Goal: Information Seeking & Learning: Learn about a topic

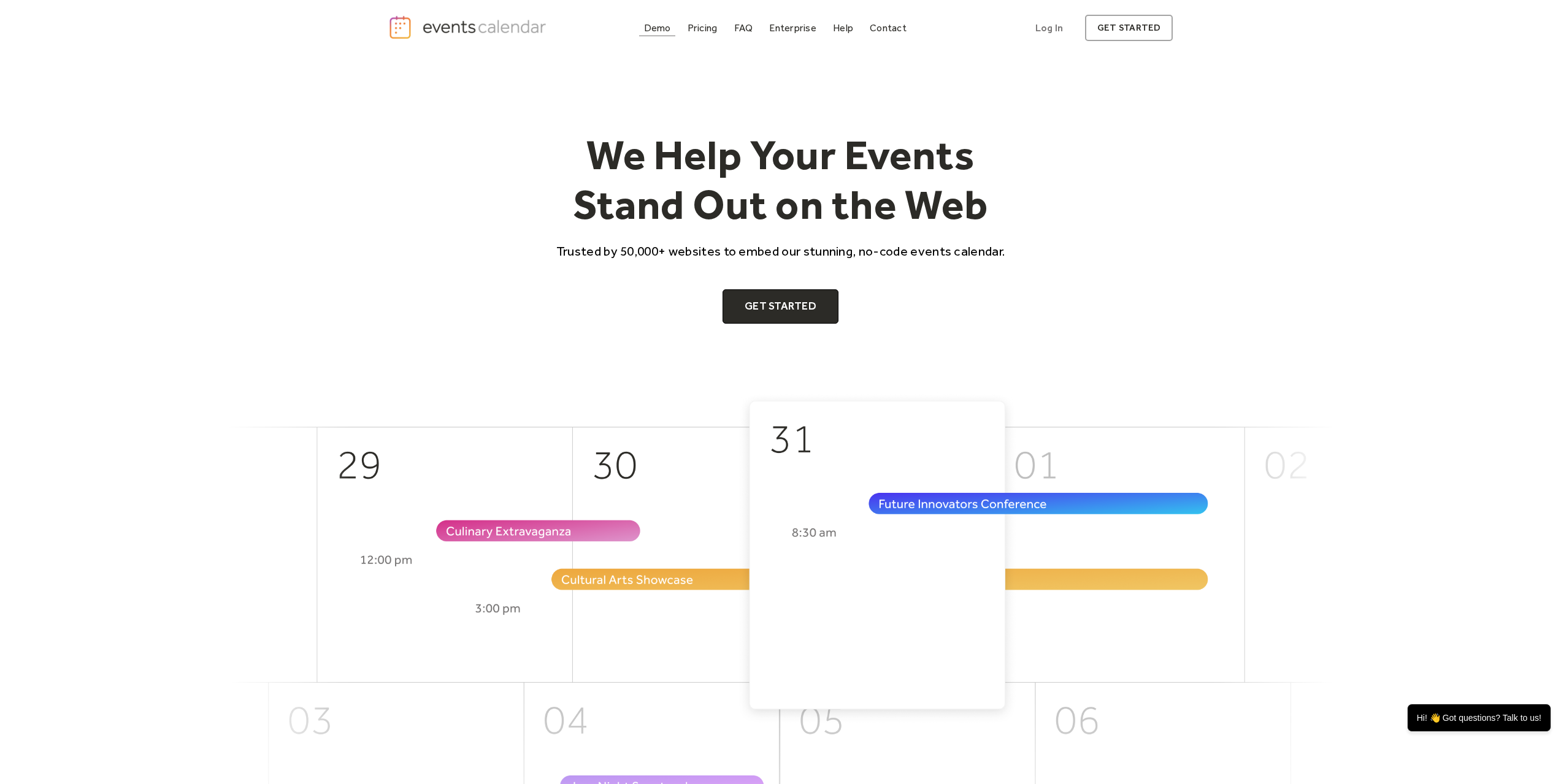
click at [660, 29] on div "Demo" at bounding box center [658, 28] width 27 height 7
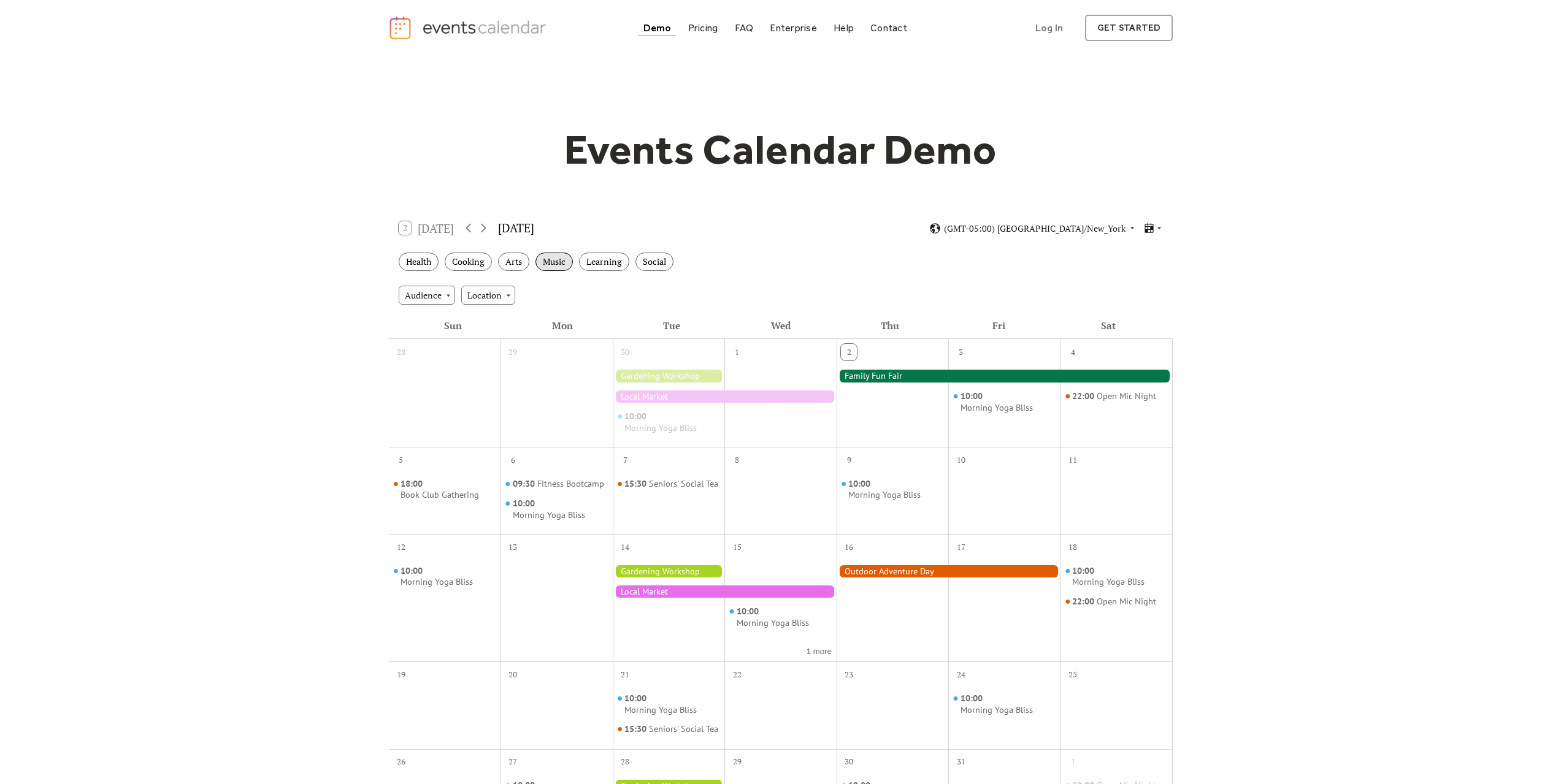
click at [550, 264] on div "Music" at bounding box center [554, 262] width 38 height 19
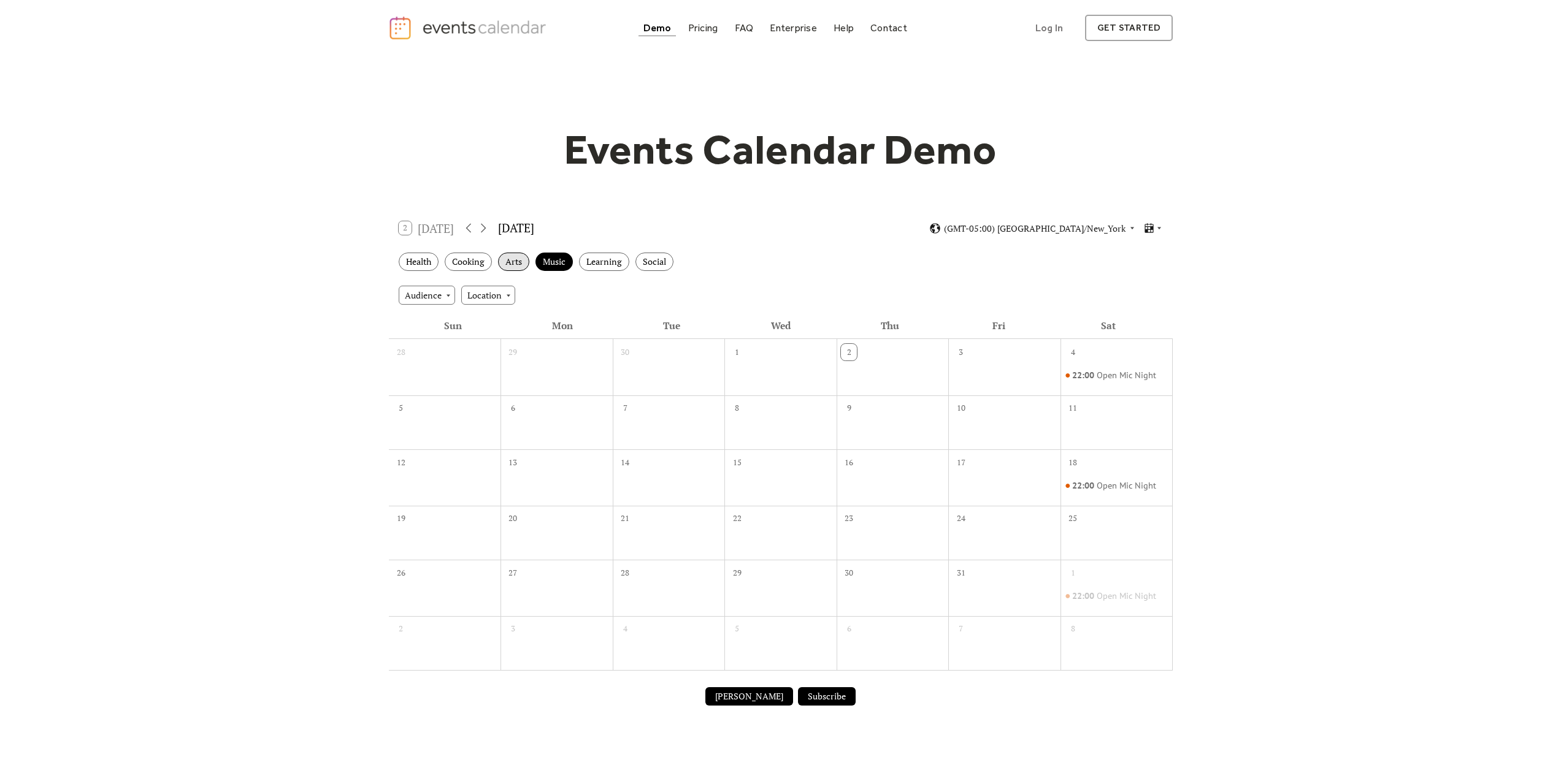
click at [517, 259] on div "Arts" at bounding box center [514, 262] width 32 height 19
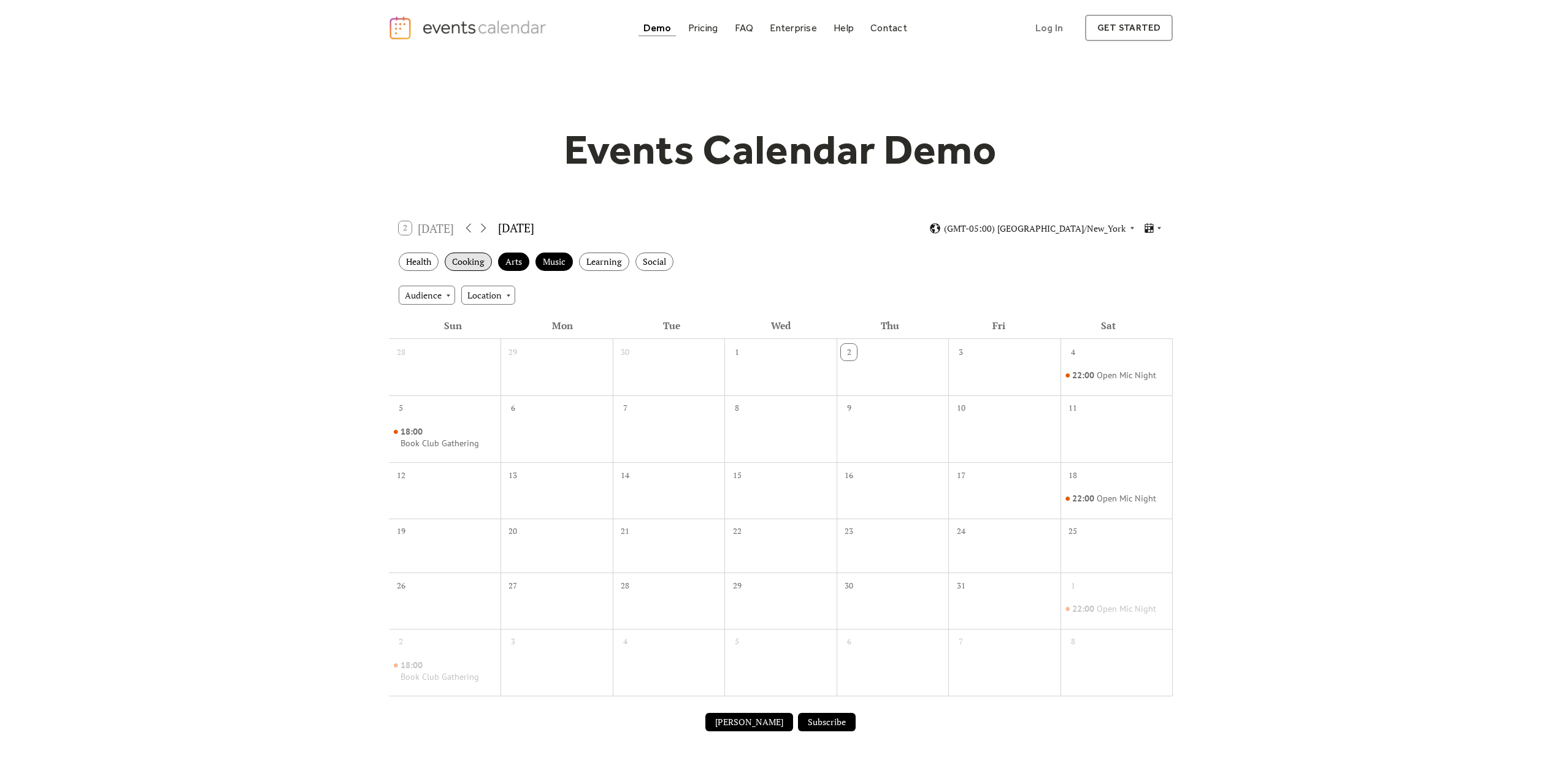
click at [477, 260] on div "Cooking" at bounding box center [468, 262] width 47 height 19
click at [422, 260] on div "Health" at bounding box center [419, 262] width 40 height 19
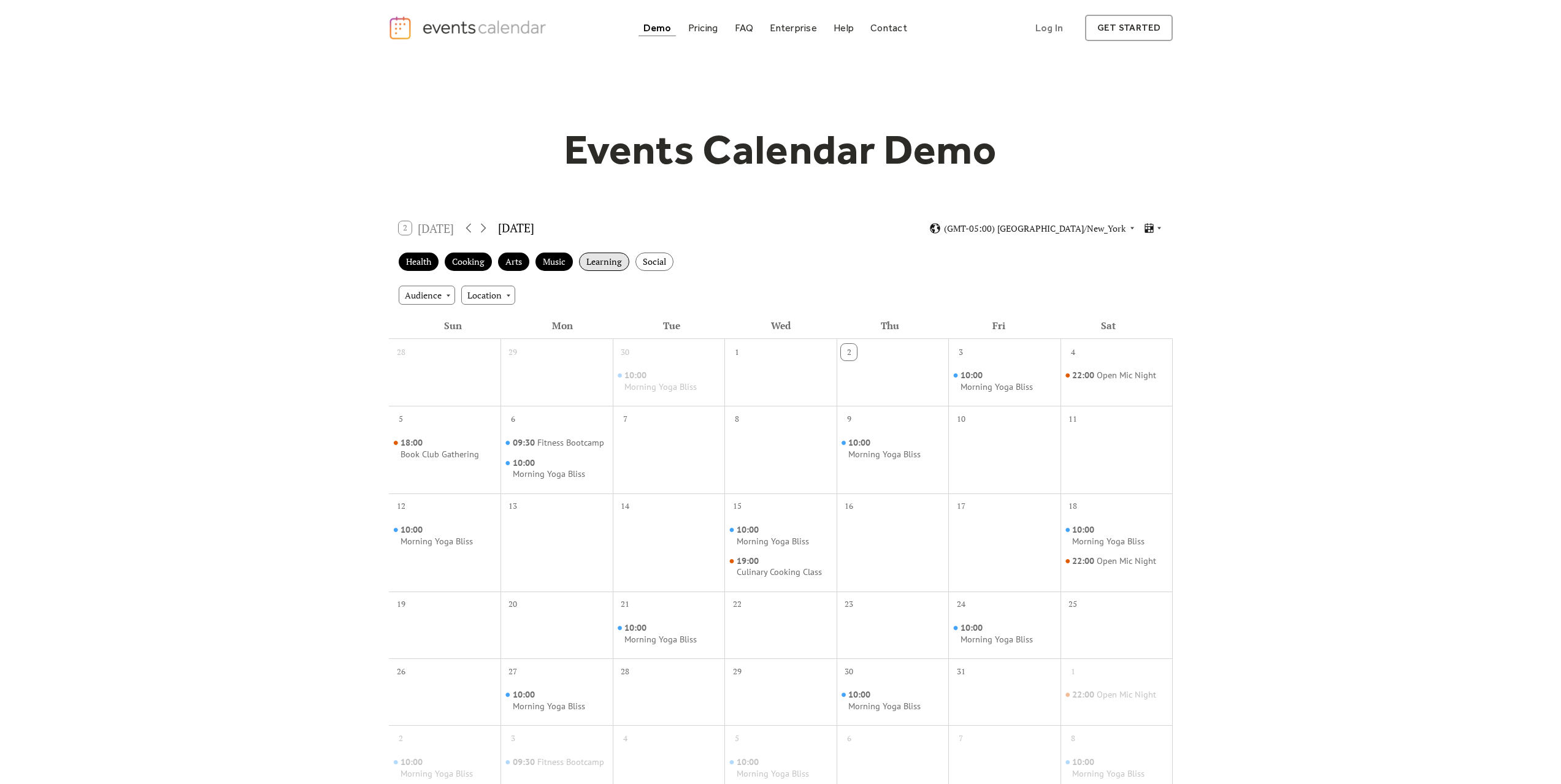
click at [624, 264] on div "Learning" at bounding box center [604, 262] width 51 height 19
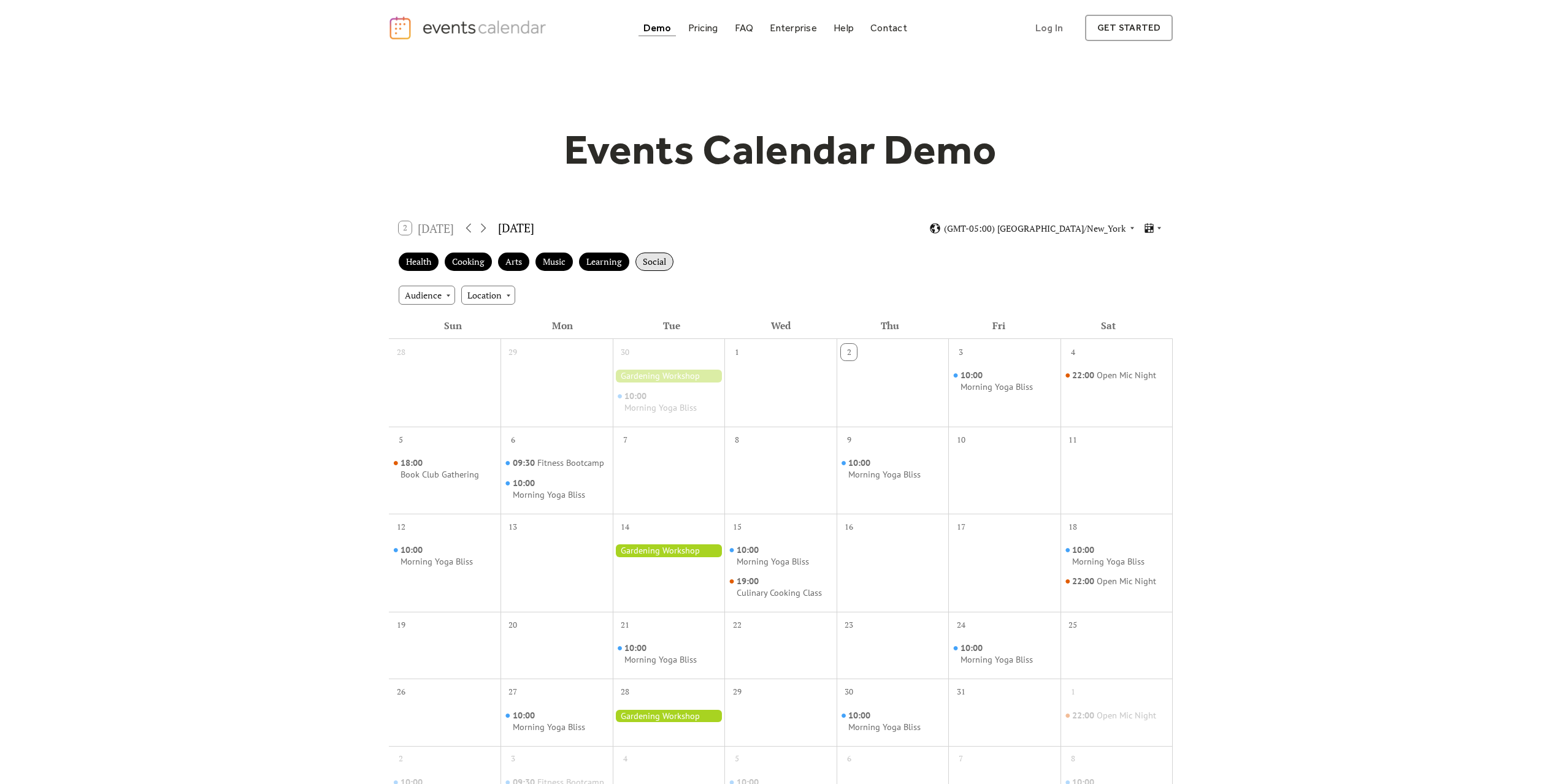
click at [650, 264] on div "Social" at bounding box center [654, 262] width 38 height 19
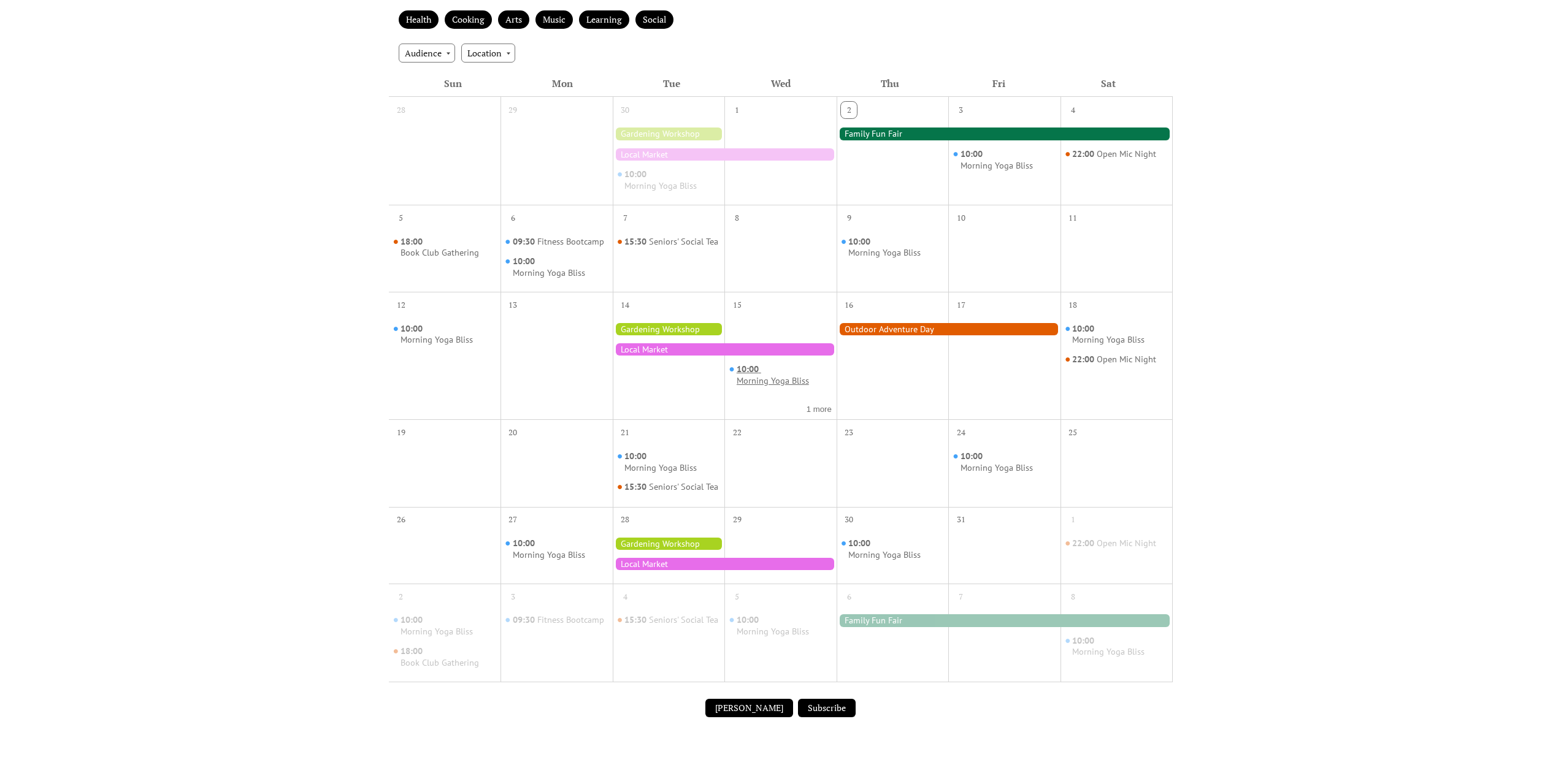
scroll to position [245, 0]
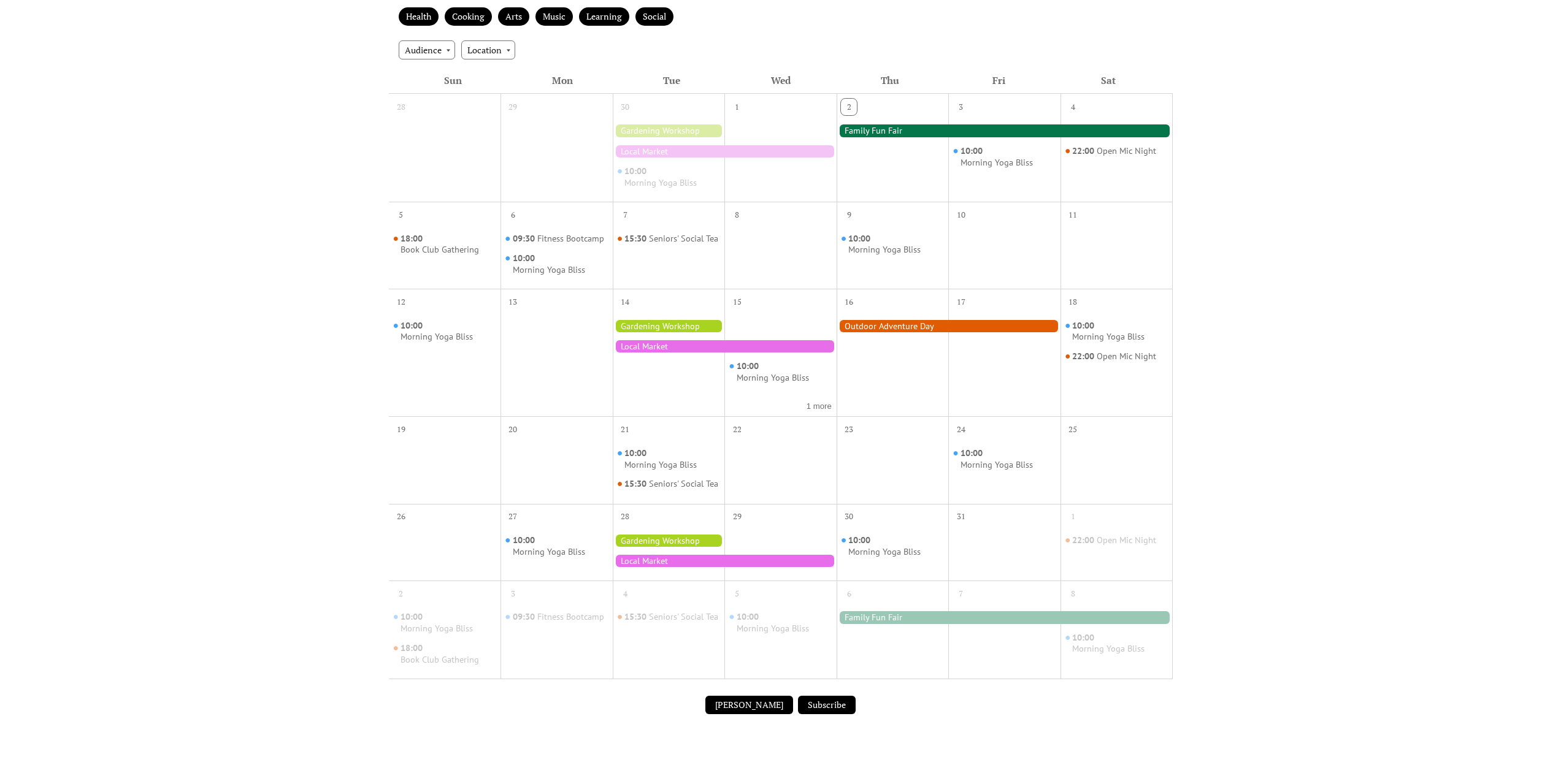
click at [697, 346] on div at bounding box center [724, 346] width 223 height 12
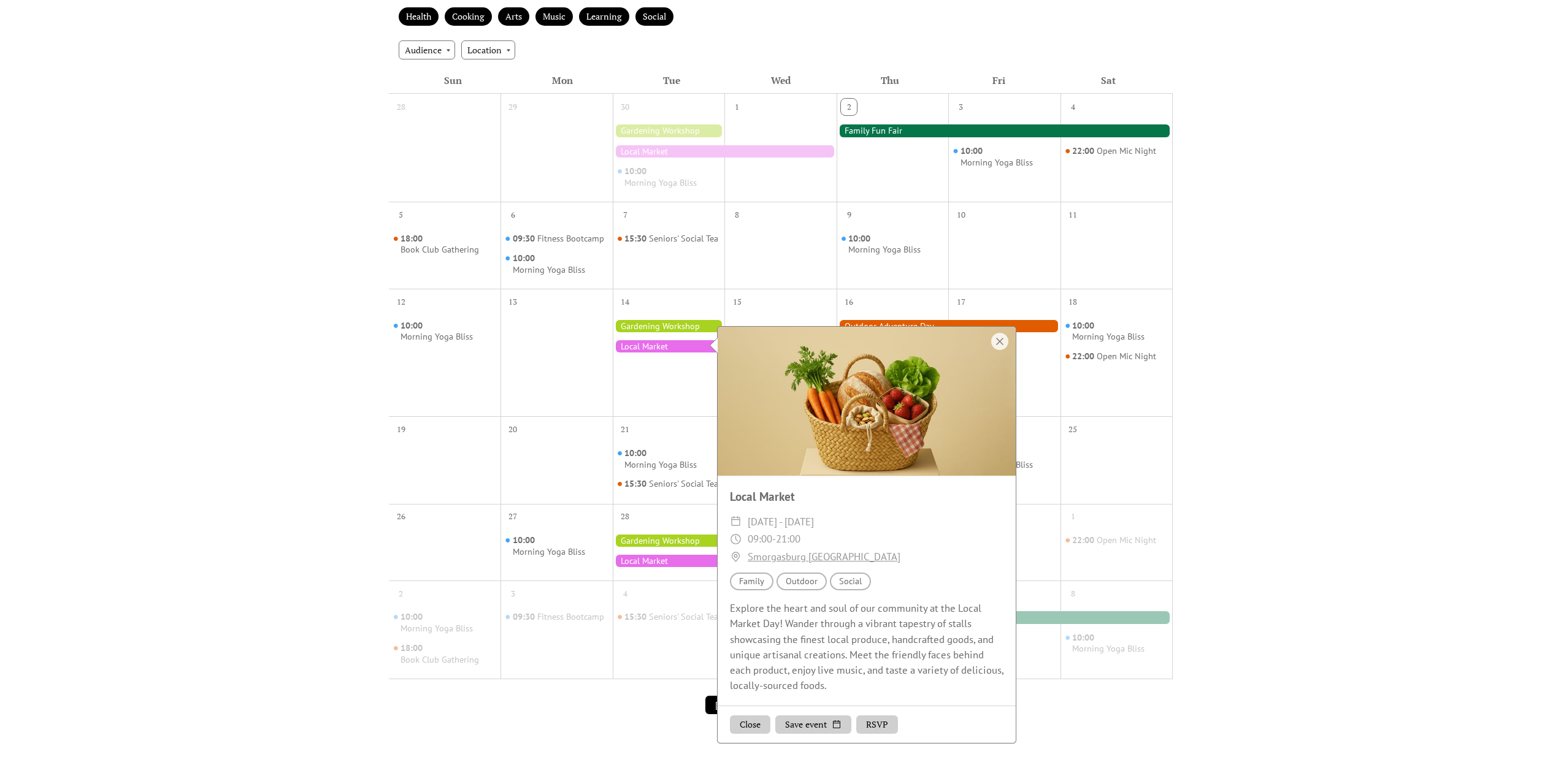
click at [745, 728] on button "Close" at bounding box center [749, 724] width 40 height 18
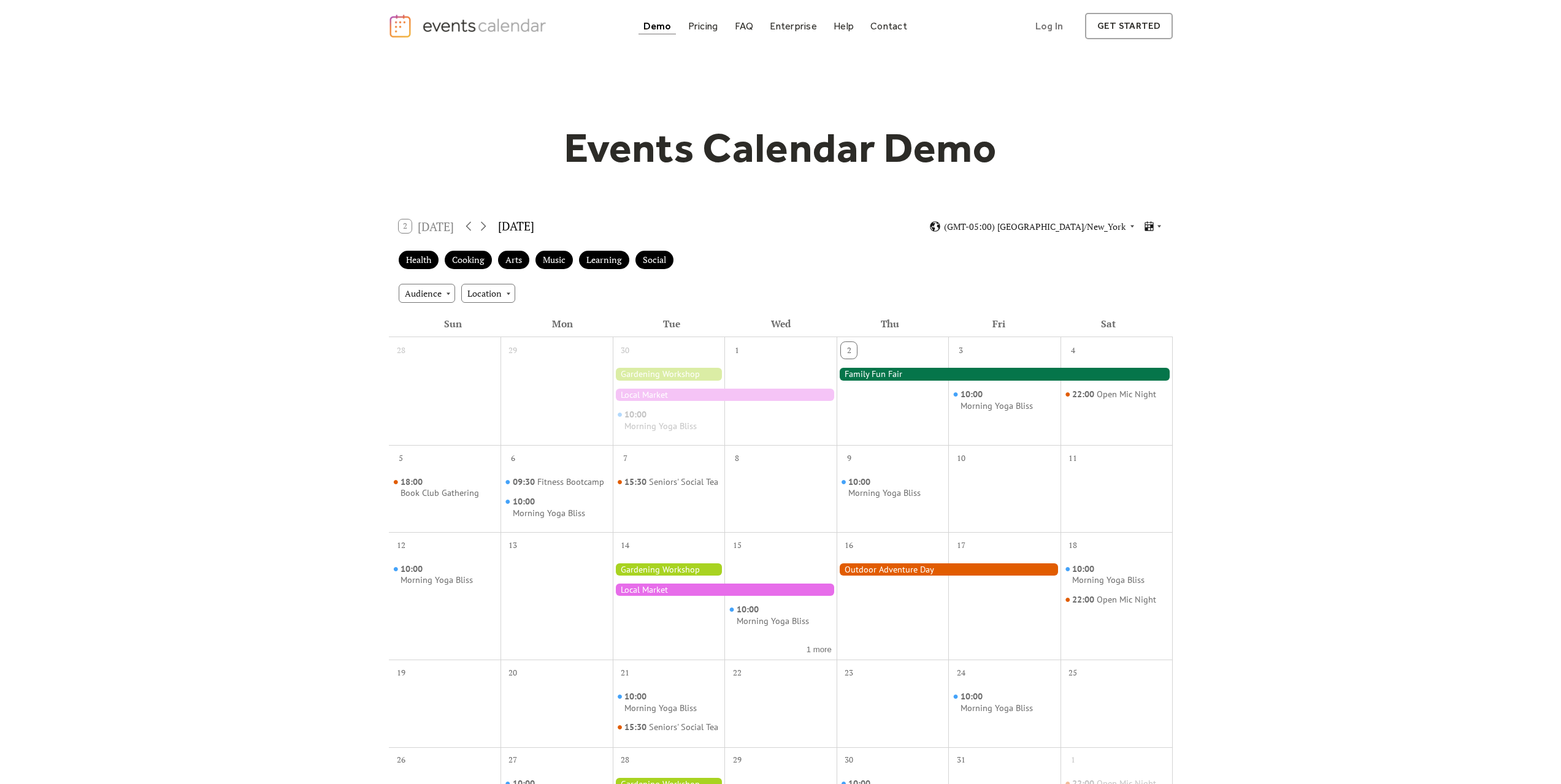
scroll to position [0, 0]
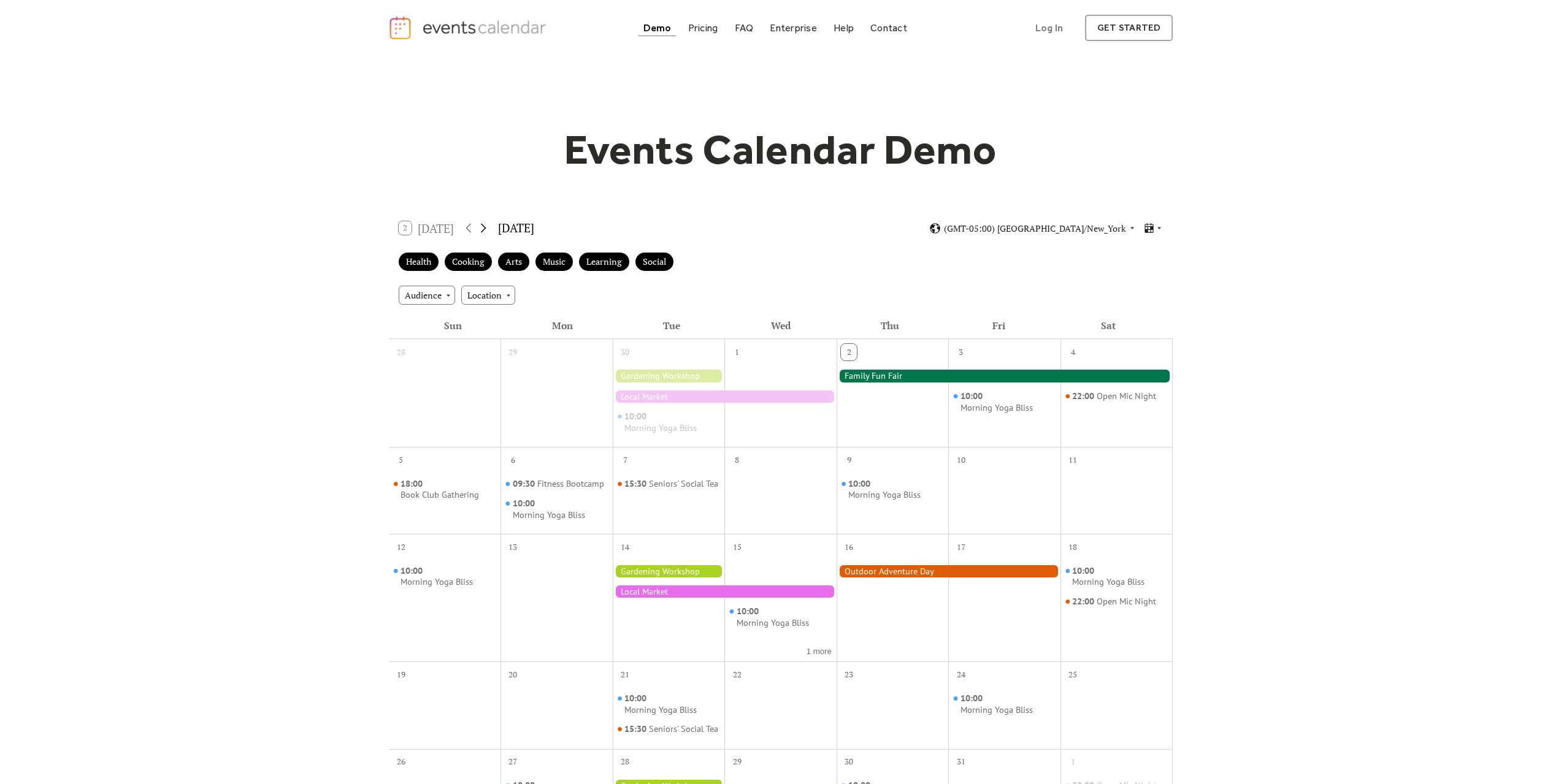
click at [481, 223] on icon at bounding box center [483, 228] width 15 height 15
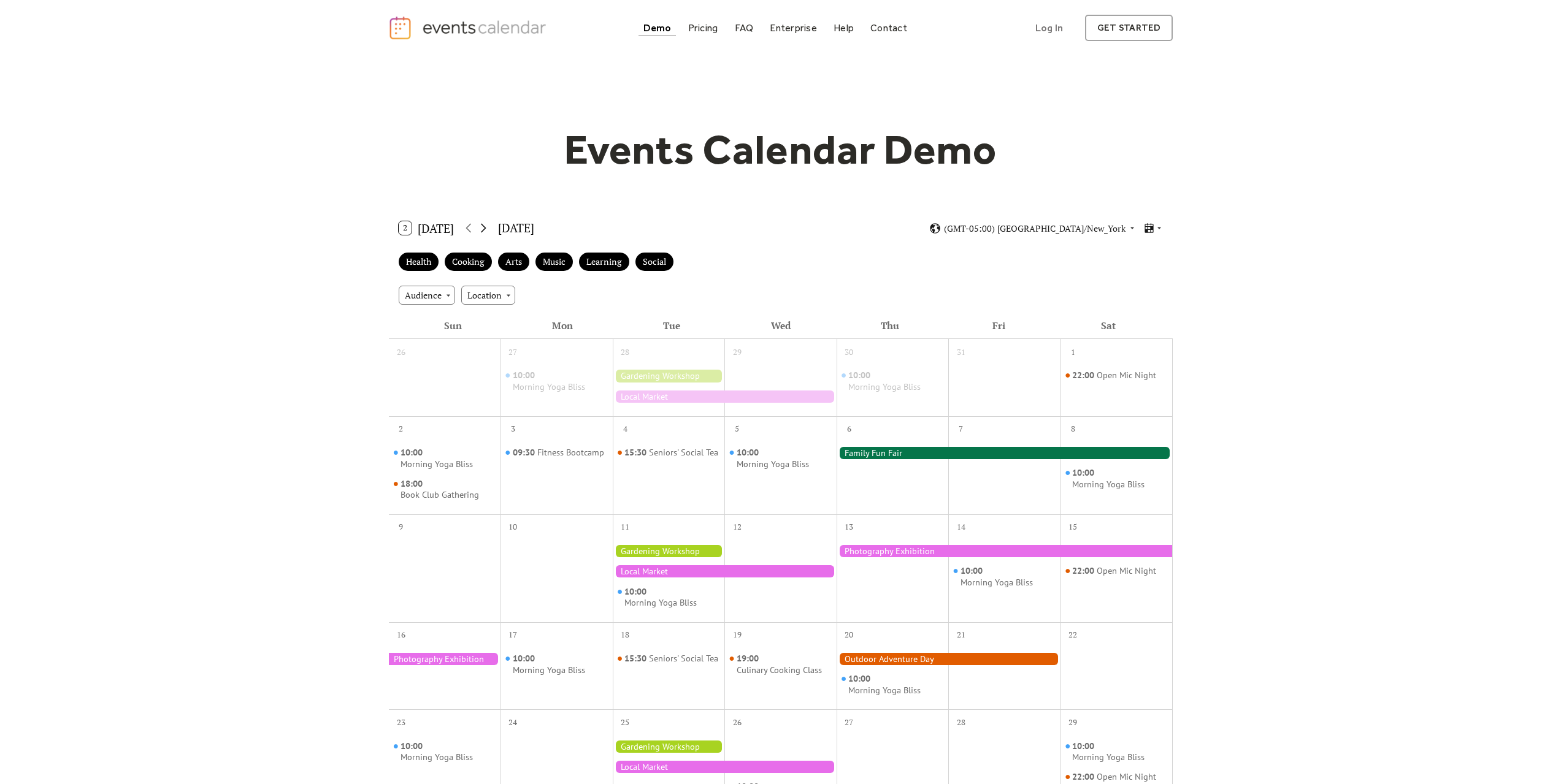
click at [481, 223] on icon at bounding box center [483, 228] width 15 height 15
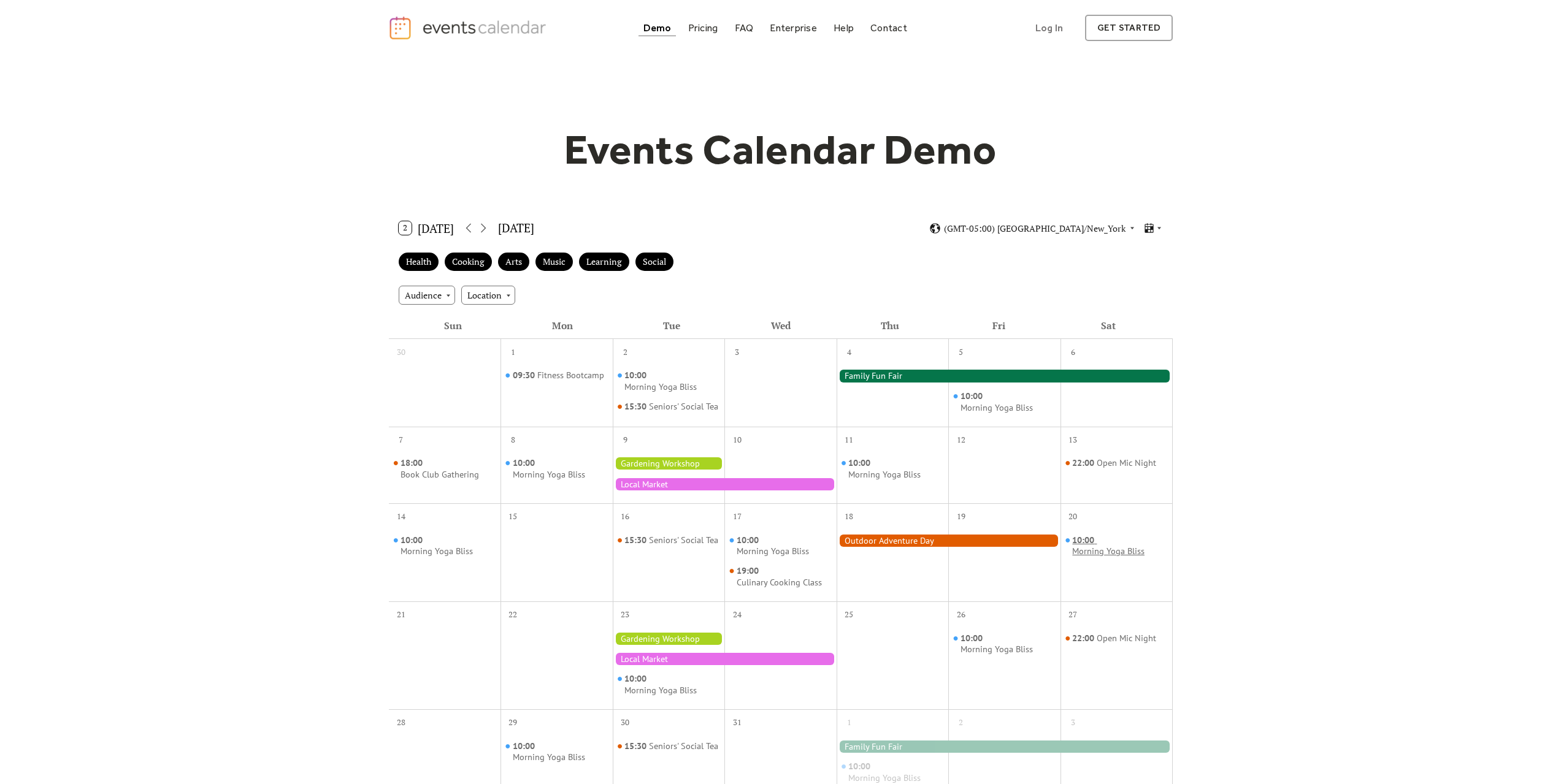
click at [1101, 557] on div "Morning Yoga Bliss" at bounding box center [1108, 551] width 73 height 12
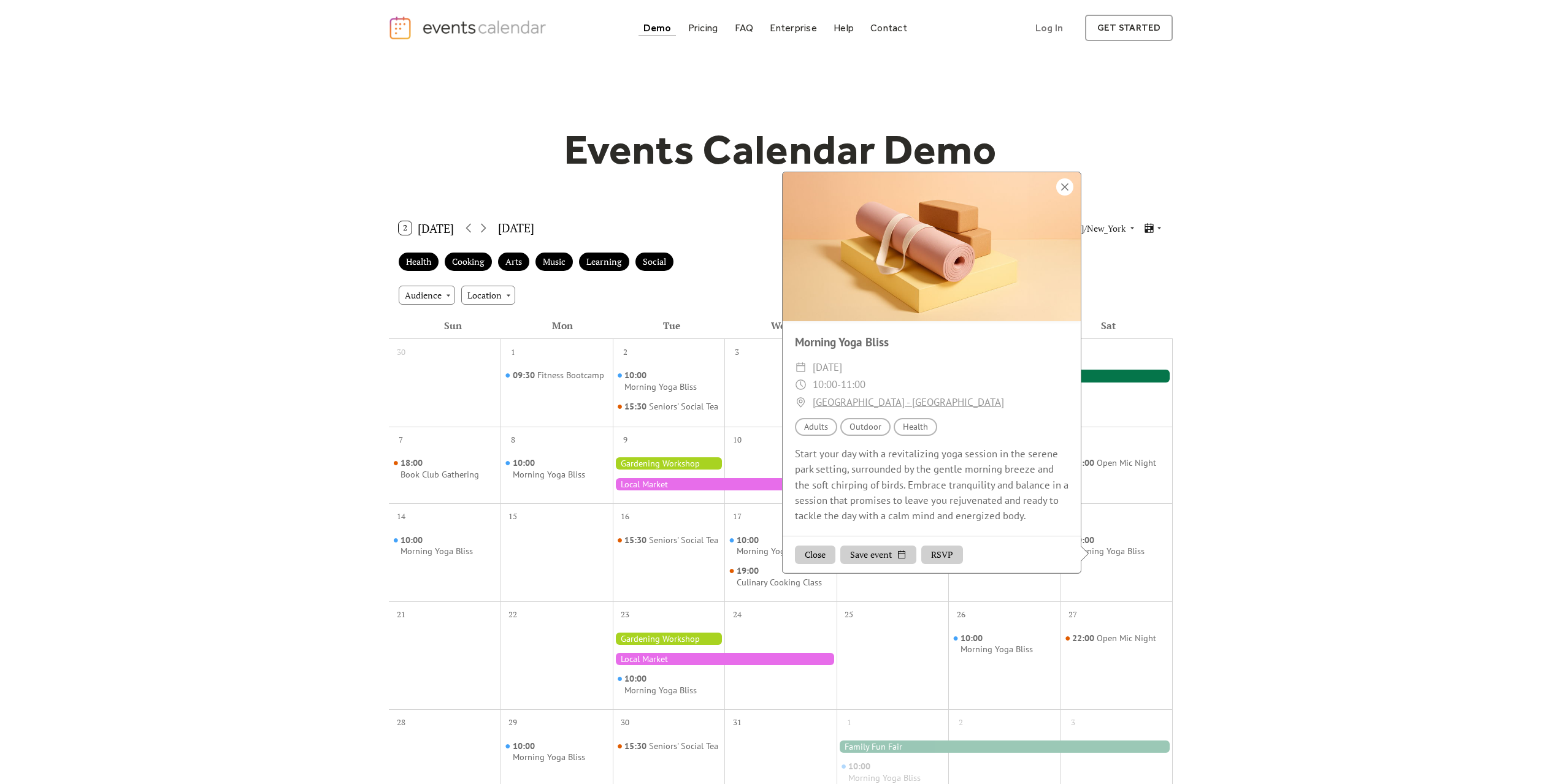
click at [1065, 195] on div at bounding box center [1064, 187] width 17 height 17
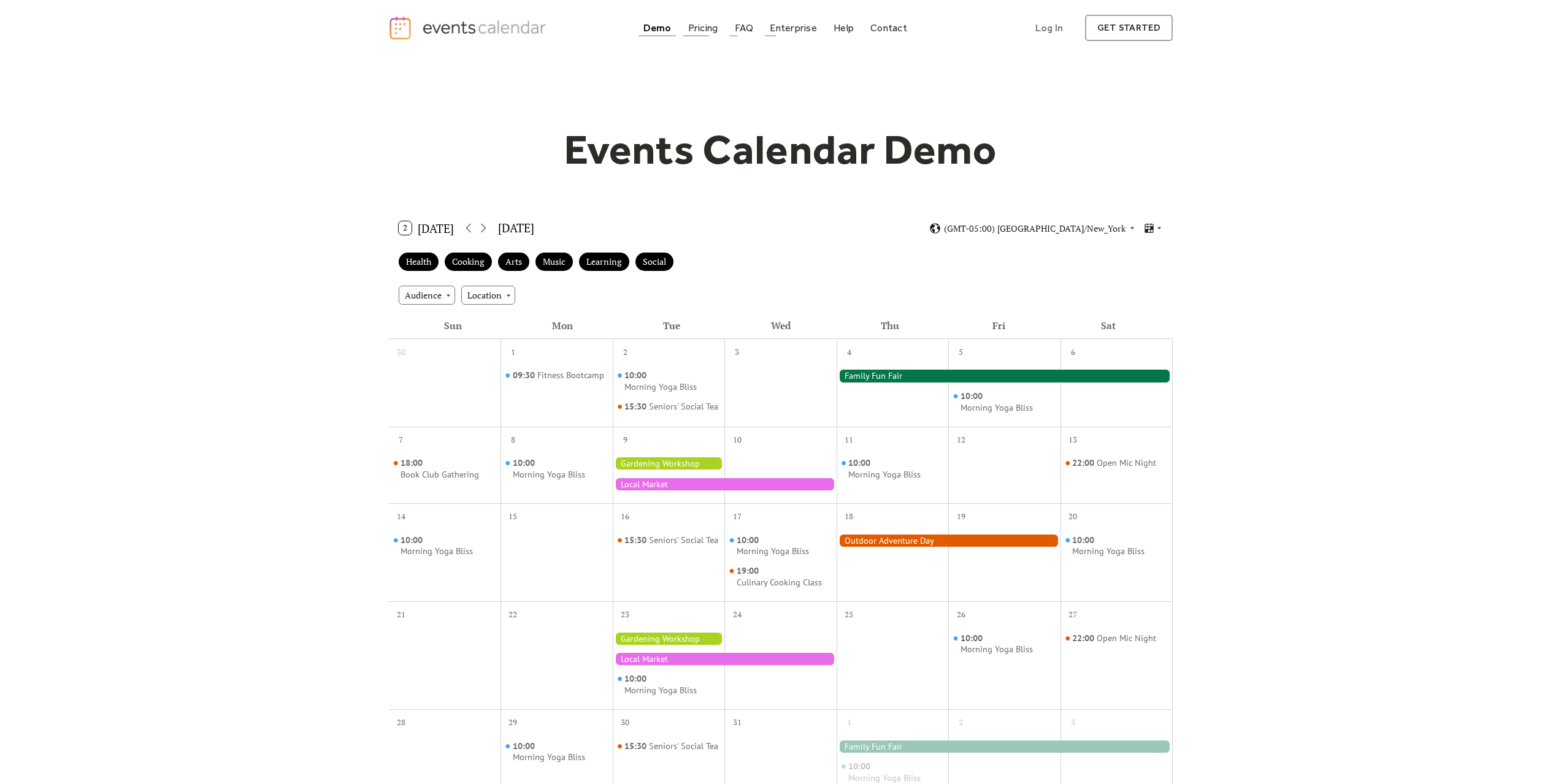
click at [695, 28] on div "Pricing" at bounding box center [703, 28] width 30 height 7
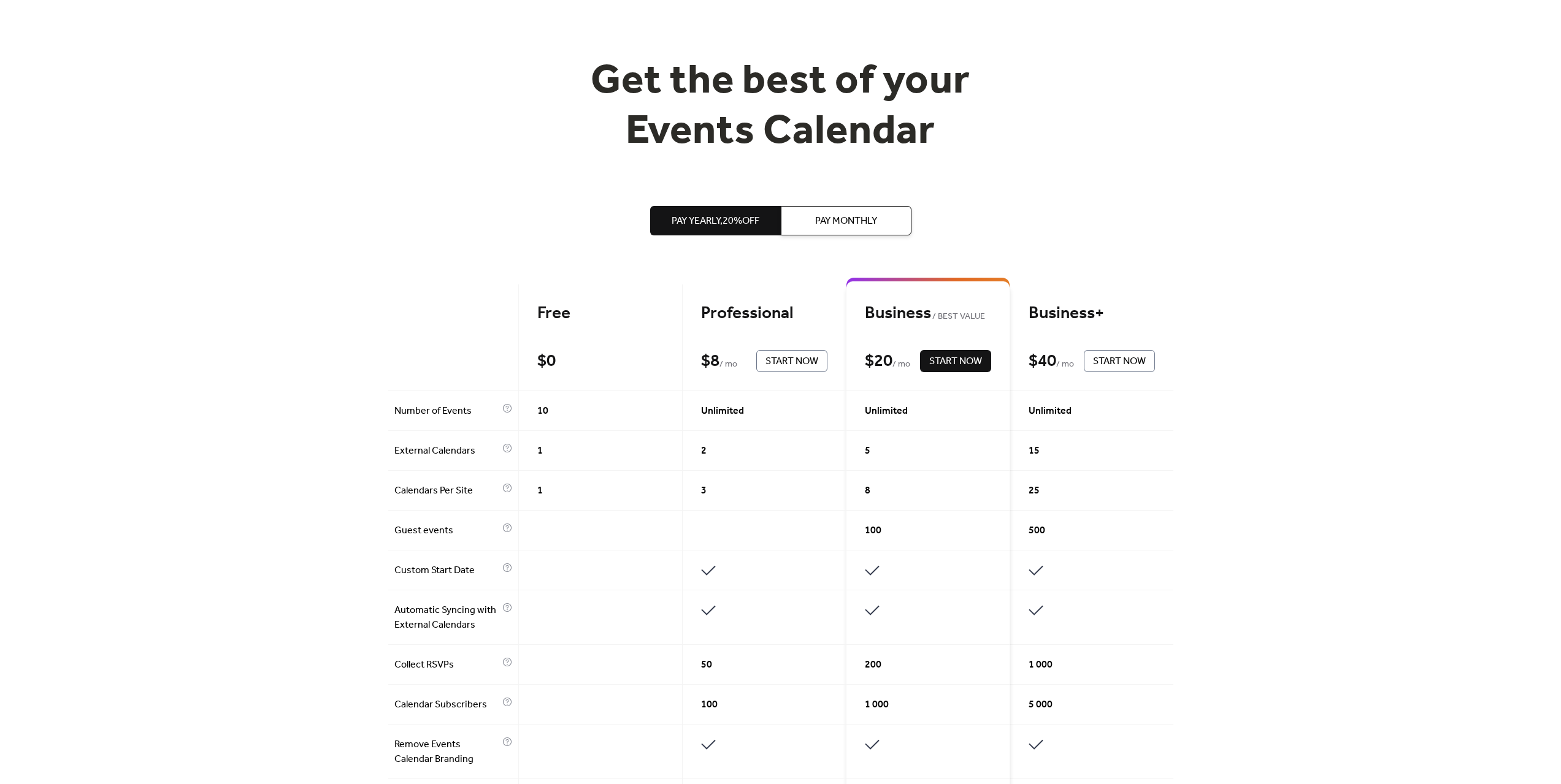
scroll to position [62, 0]
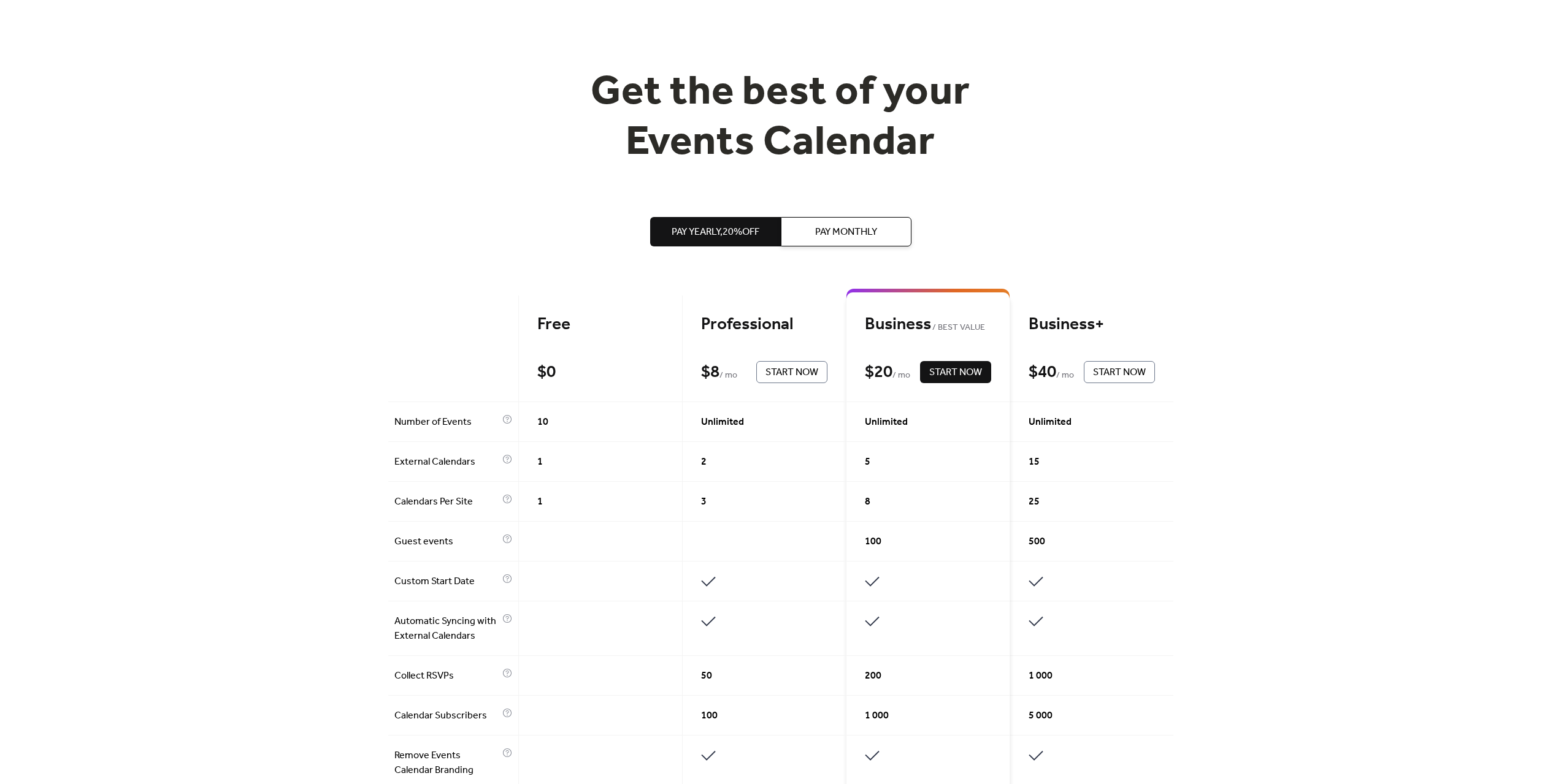
drag, startPoint x: 592, startPoint y: 128, endPoint x: 602, endPoint y: 122, distance: 11.7
